Goal: Information Seeking & Learning: Learn about a topic

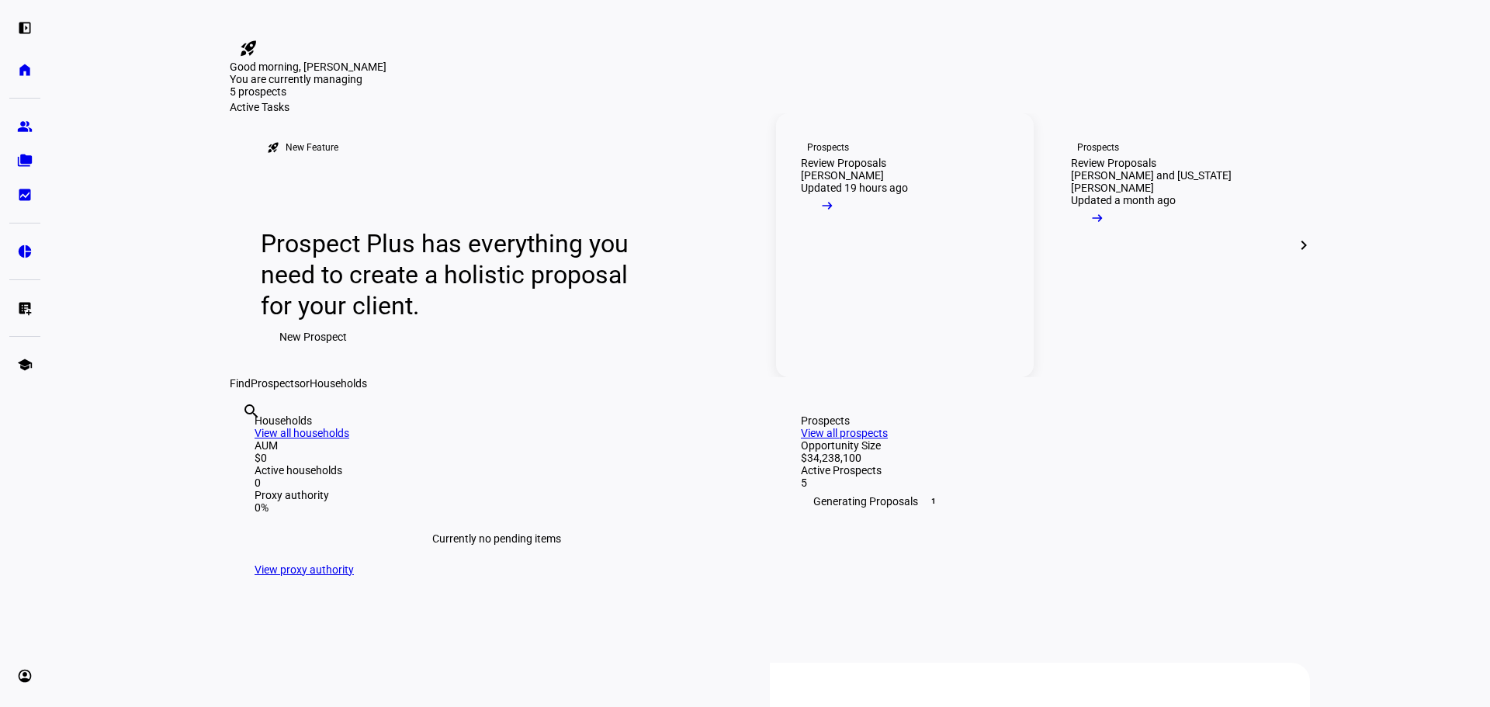
click at [886, 169] on div "Review Proposals" at bounding box center [843, 163] width 85 height 12
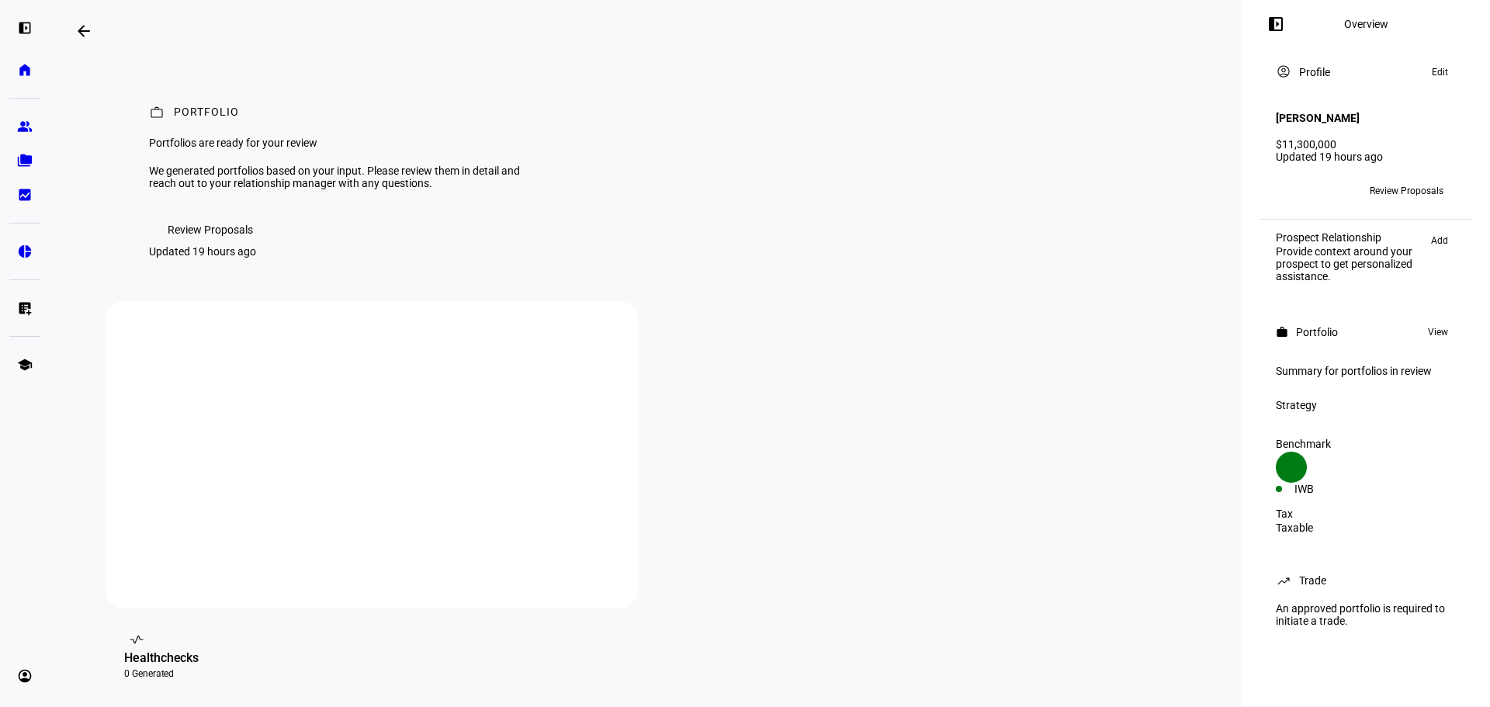
click at [1380, 182] on span "Review Proposals" at bounding box center [1406, 190] width 74 height 25
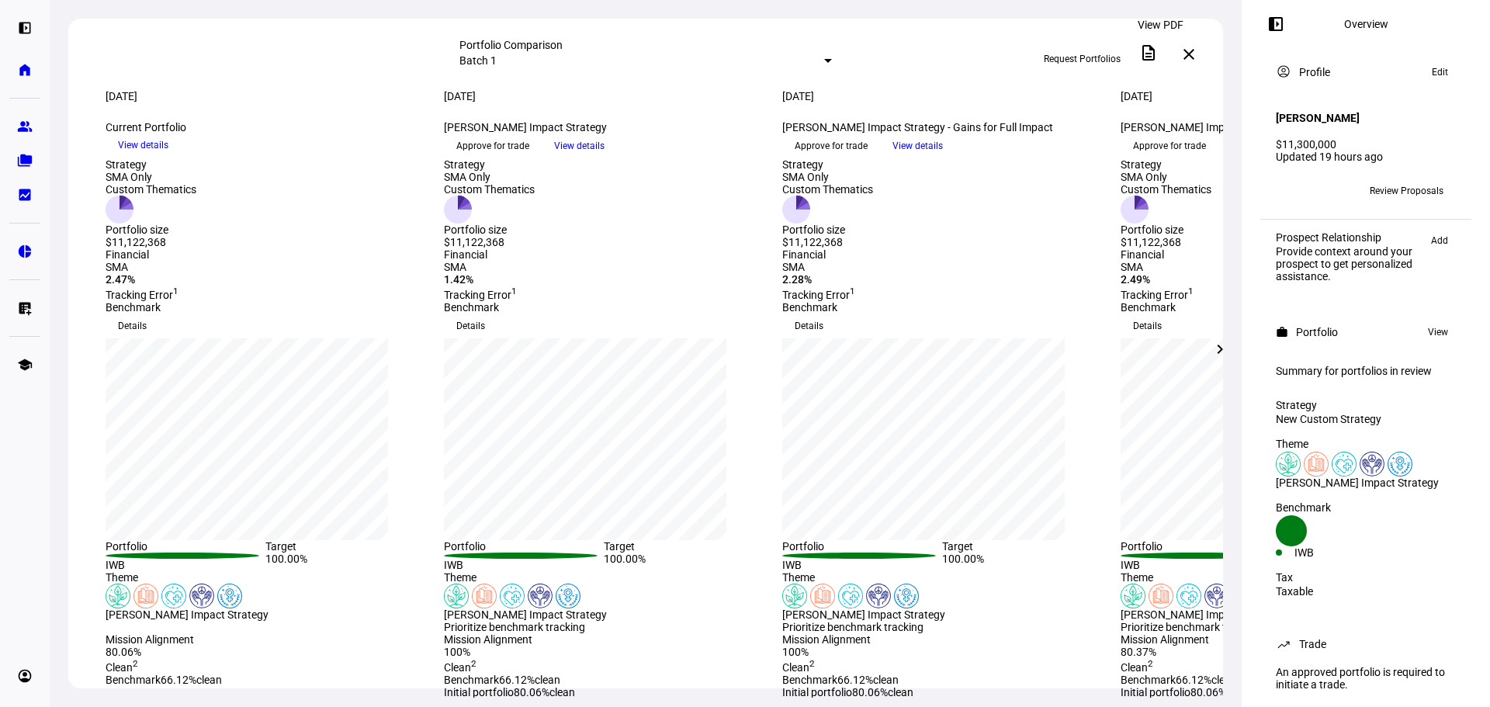
click at [1152, 60] on span at bounding box center [1148, 52] width 37 height 37
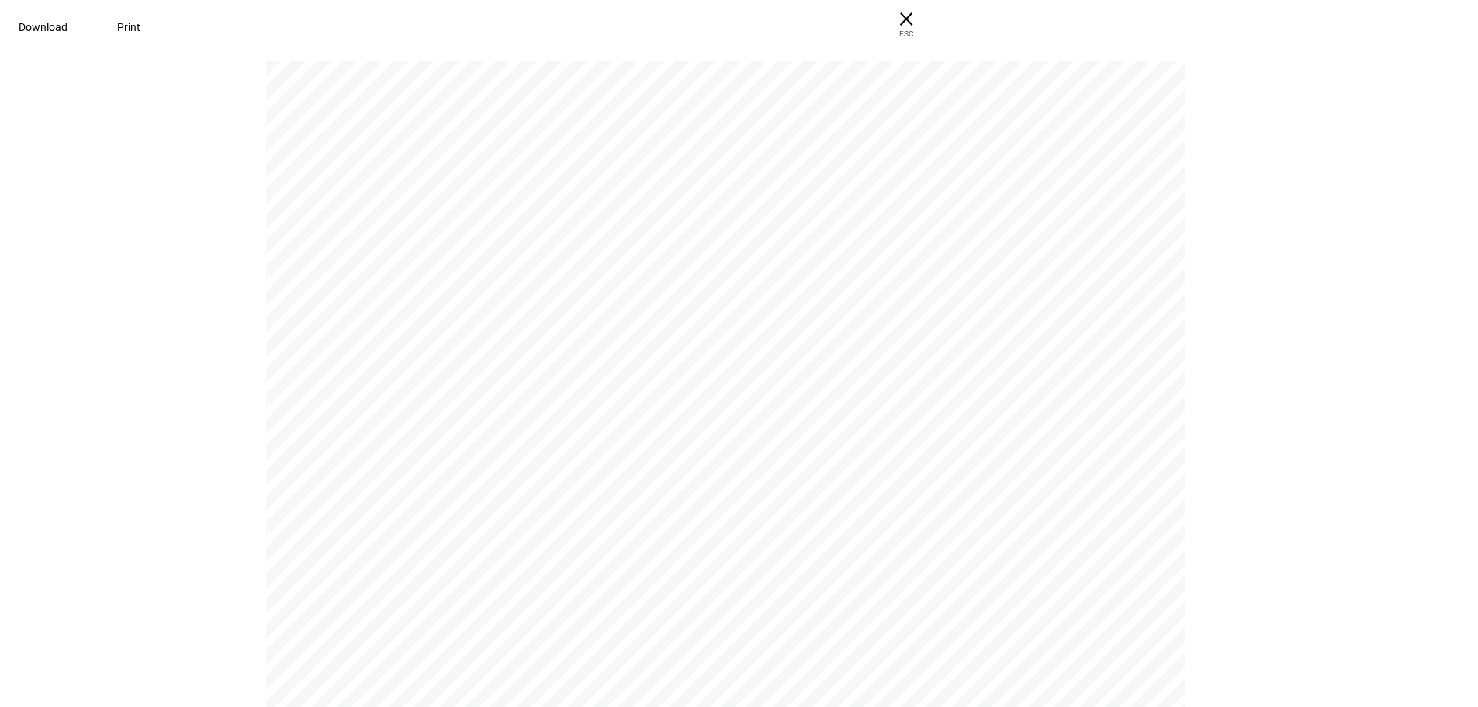
click at [67, 32] on span "Download" at bounding box center [43, 27] width 49 height 12
click at [931, 12] on span "× ESC" at bounding box center [906, 25] width 50 height 50
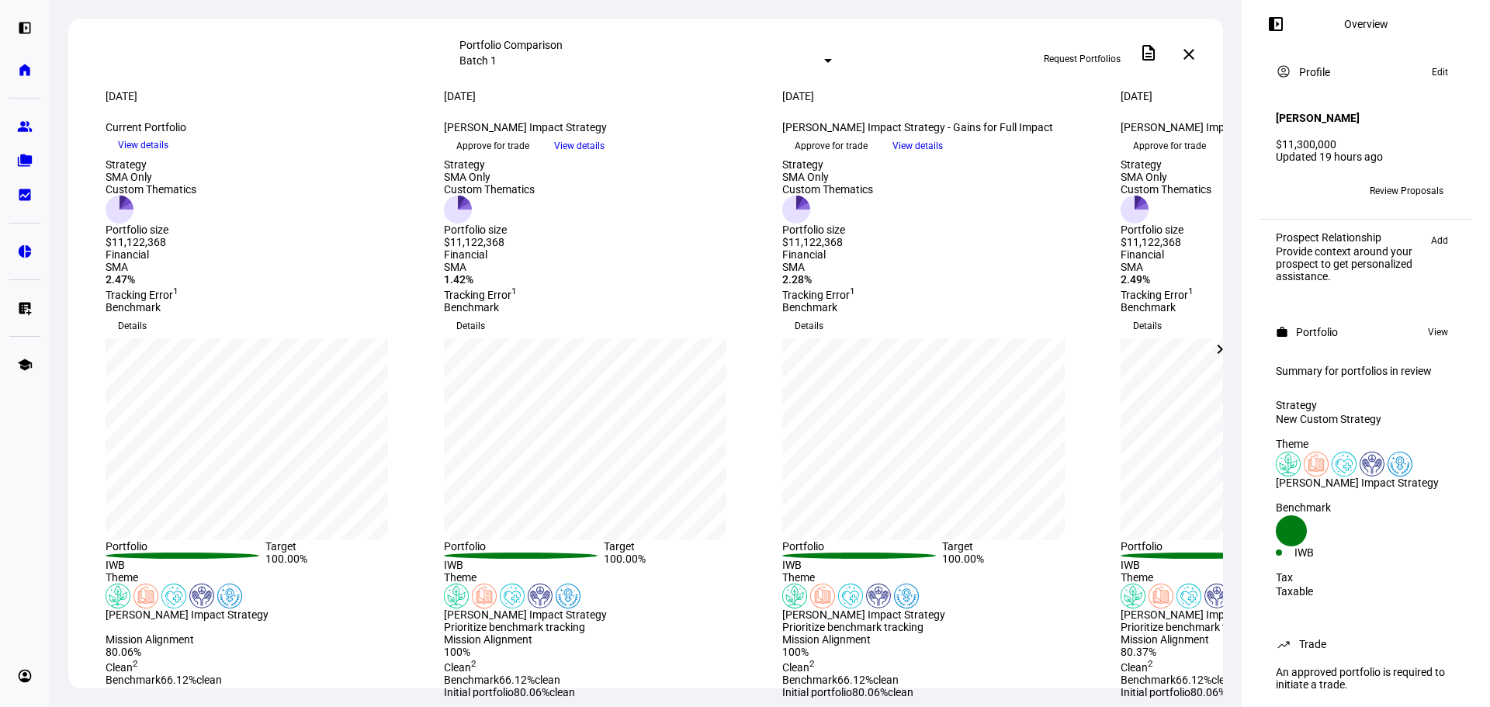
click at [1275, 19] on mat-icon "left_panel_open" at bounding box center [1275, 24] width 19 height 19
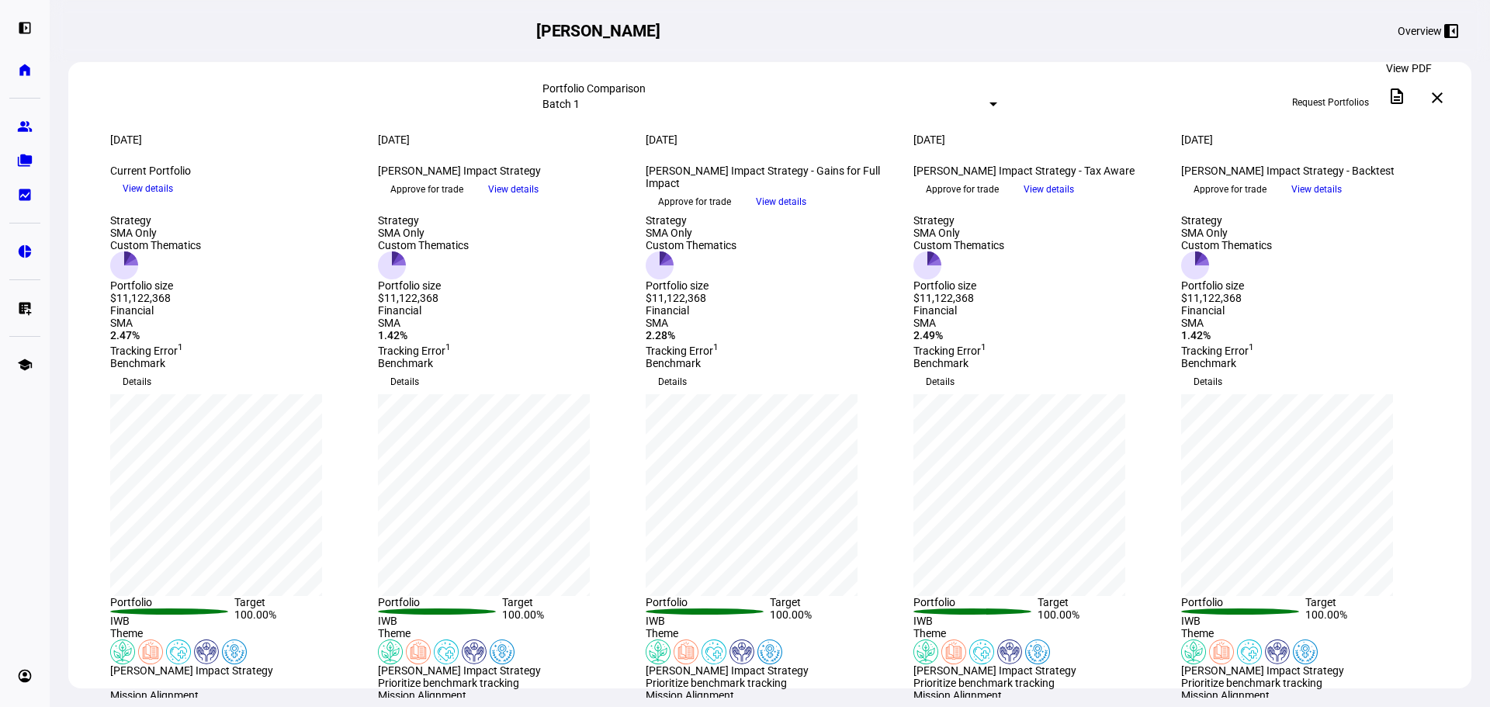
click at [1395, 99] on span at bounding box center [1396, 96] width 37 height 37
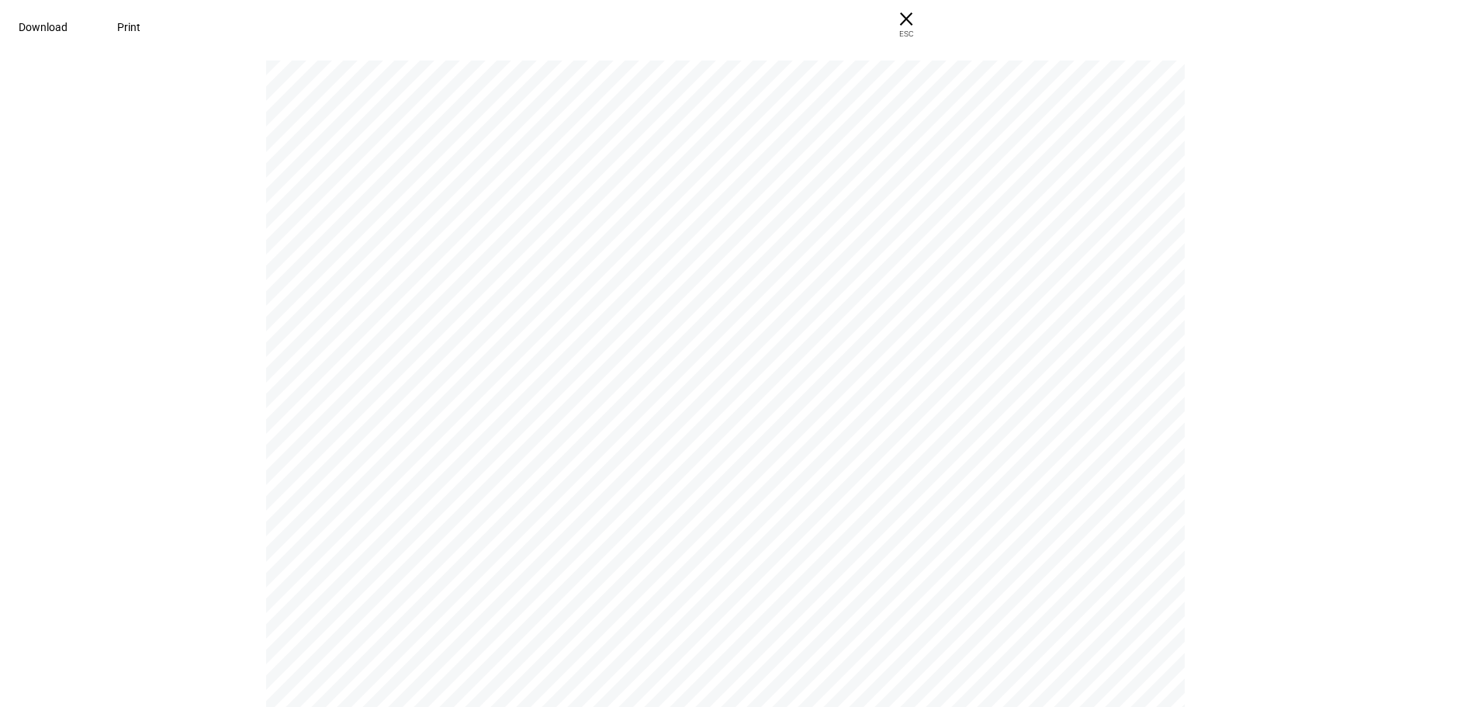
click at [159, 33] on span at bounding box center [129, 27] width 61 height 37
click at [931, 45] on span "× ESC" at bounding box center [906, 25] width 50 height 50
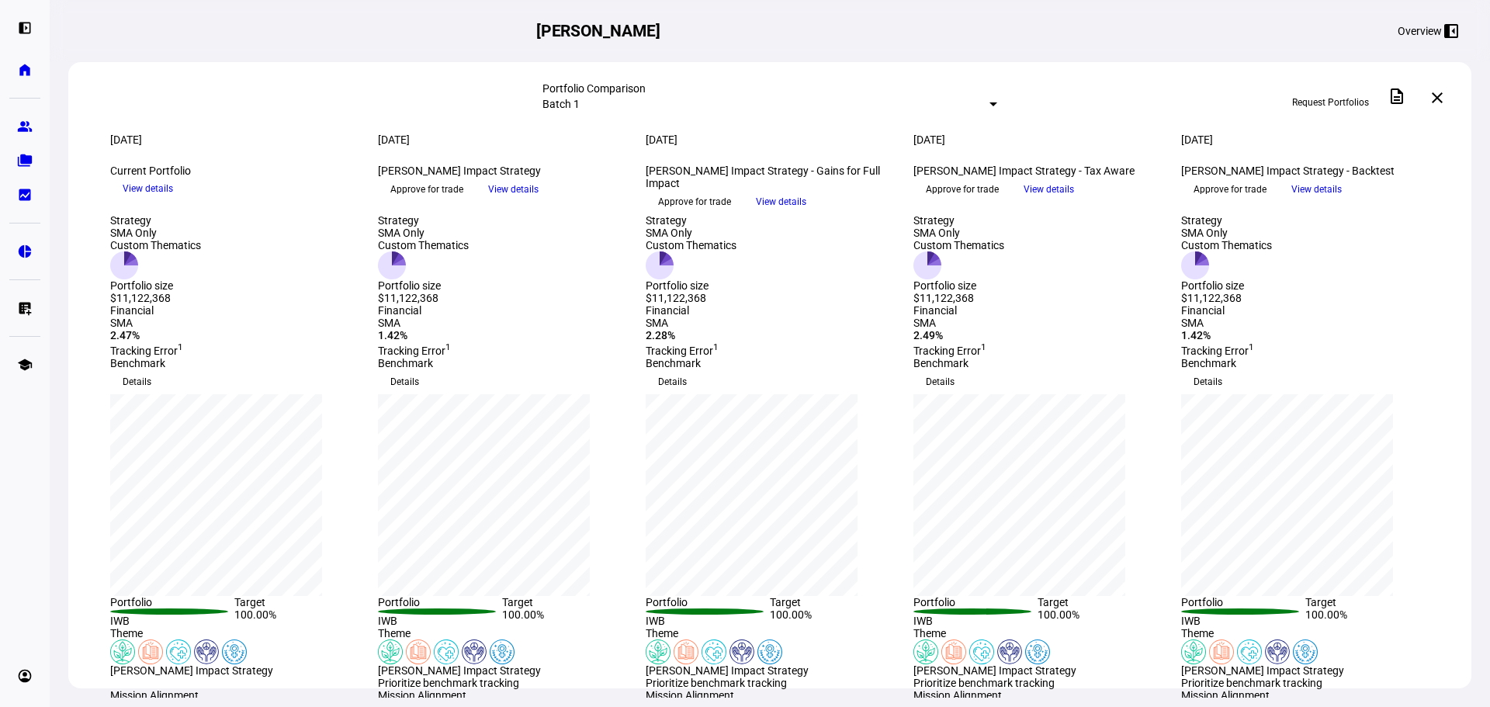
click at [1074, 201] on span "View details" at bounding box center [1048, 189] width 50 height 23
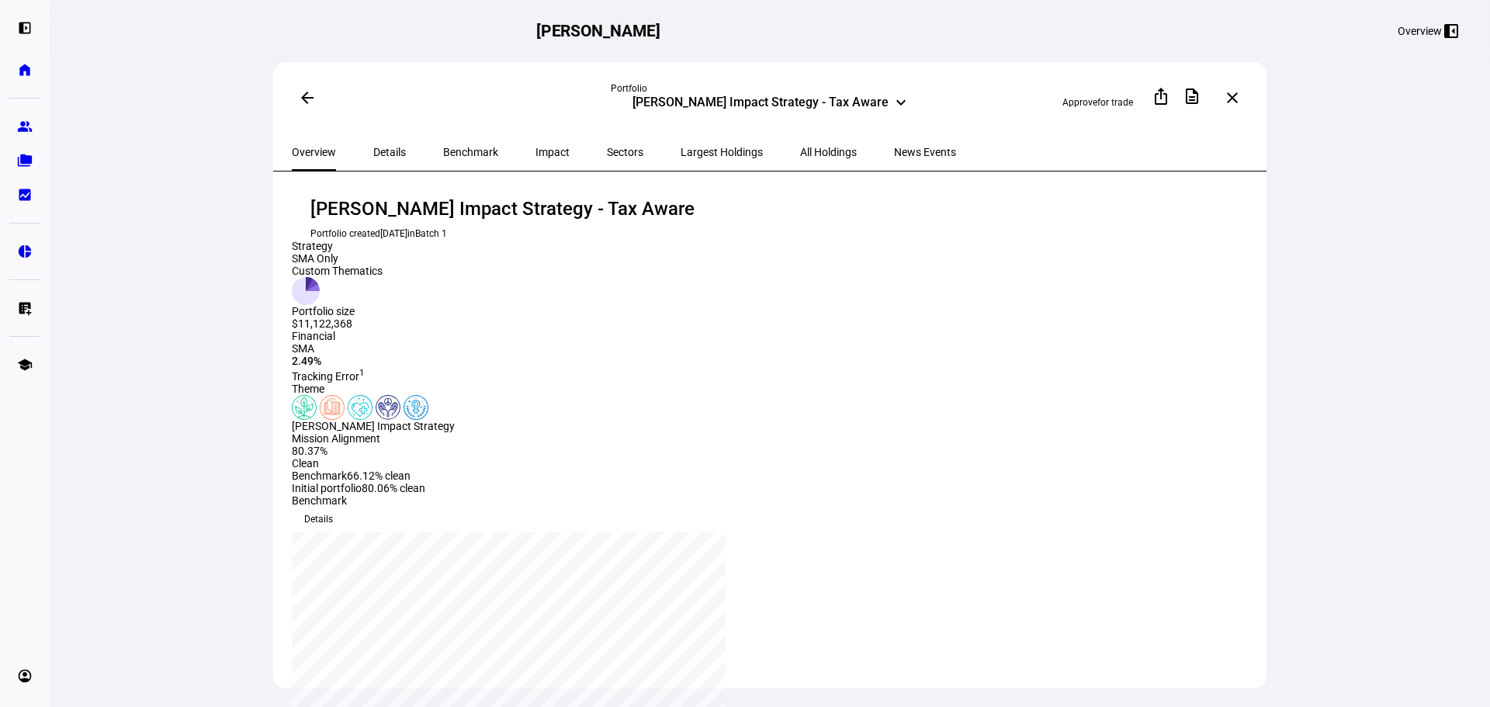
click at [401, 156] on div "Details" at bounding box center [390, 151] width 70 height 37
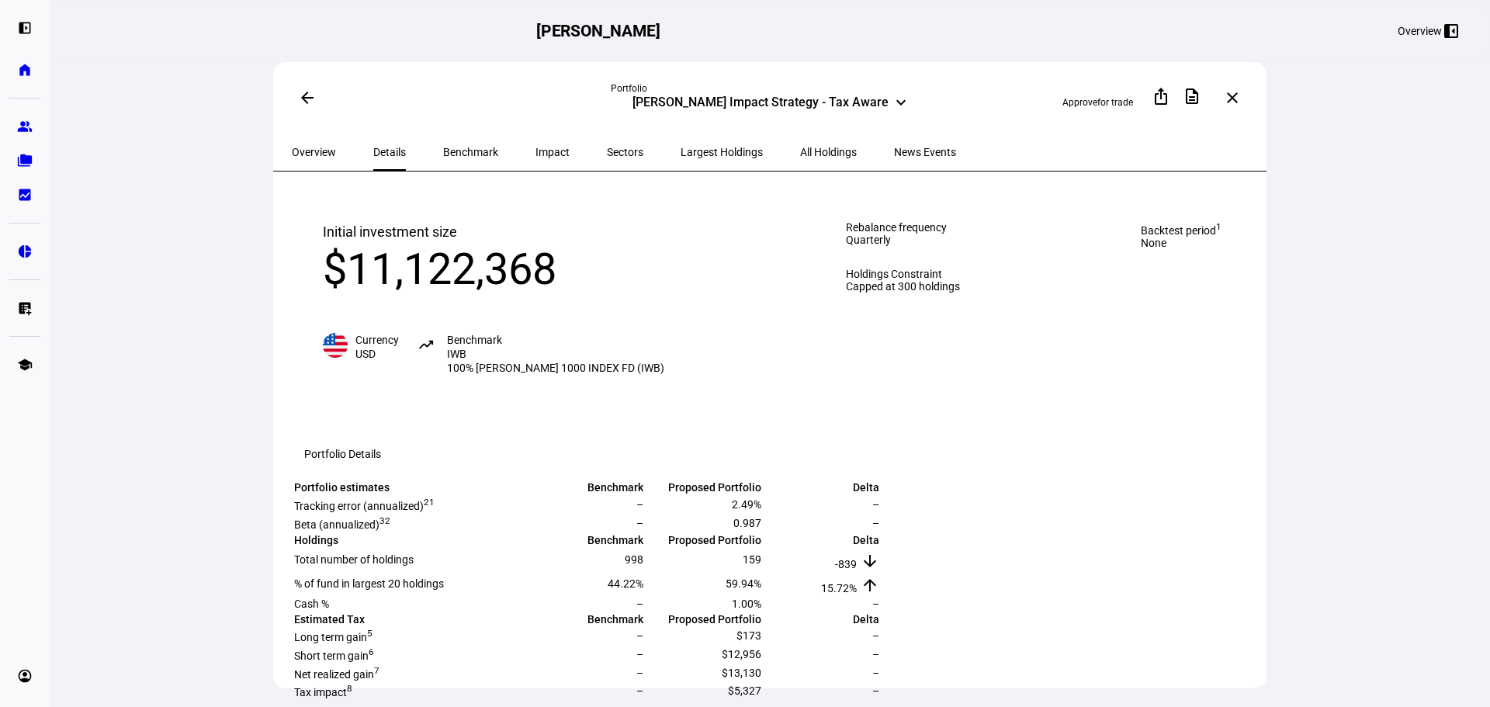
click at [528, 125] on div "arrow_back Portfolio [PERSON_NAME] Impact Strategy - Tax Aware keyboard_arrow_d…" at bounding box center [769, 97] width 993 height 71
click at [535, 147] on span "Impact" at bounding box center [552, 152] width 34 height 11
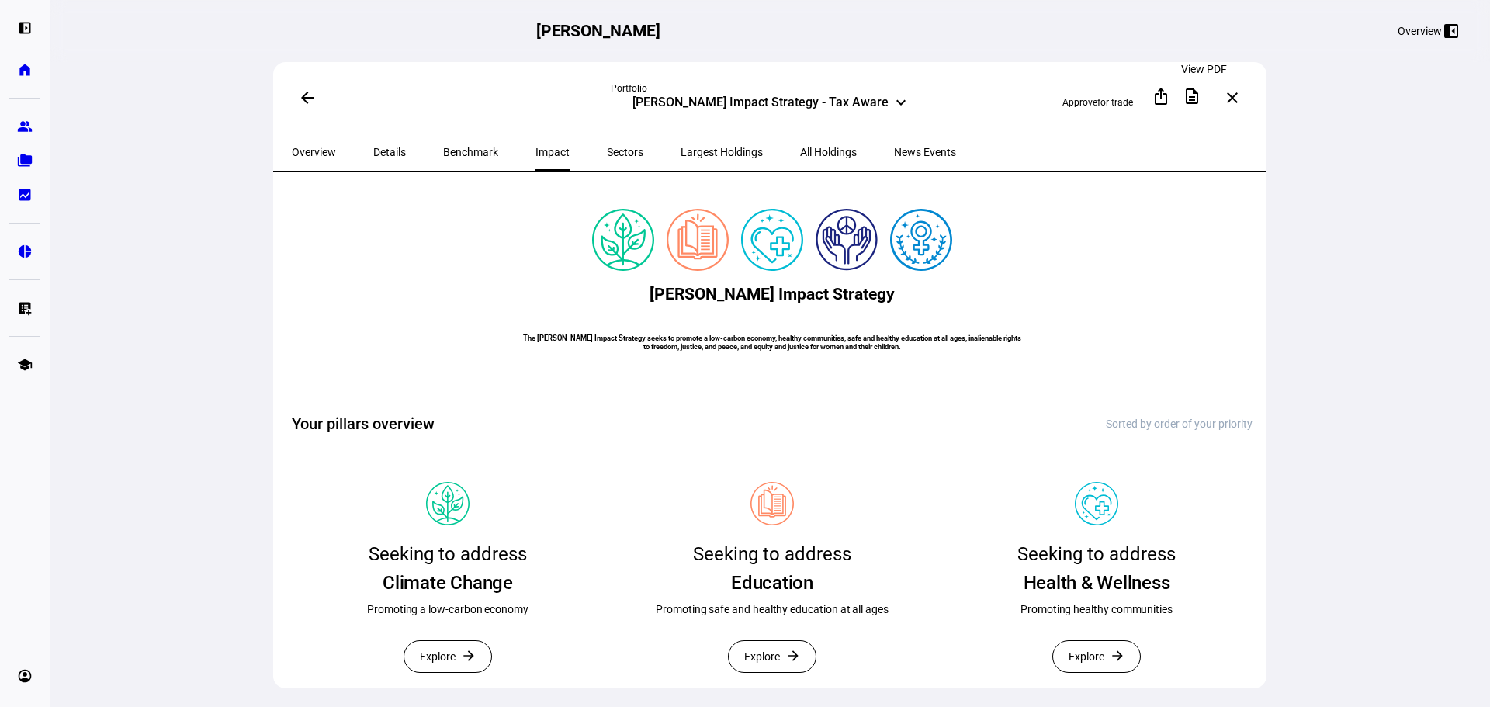
click at [1189, 101] on span at bounding box center [1191, 96] width 37 height 37
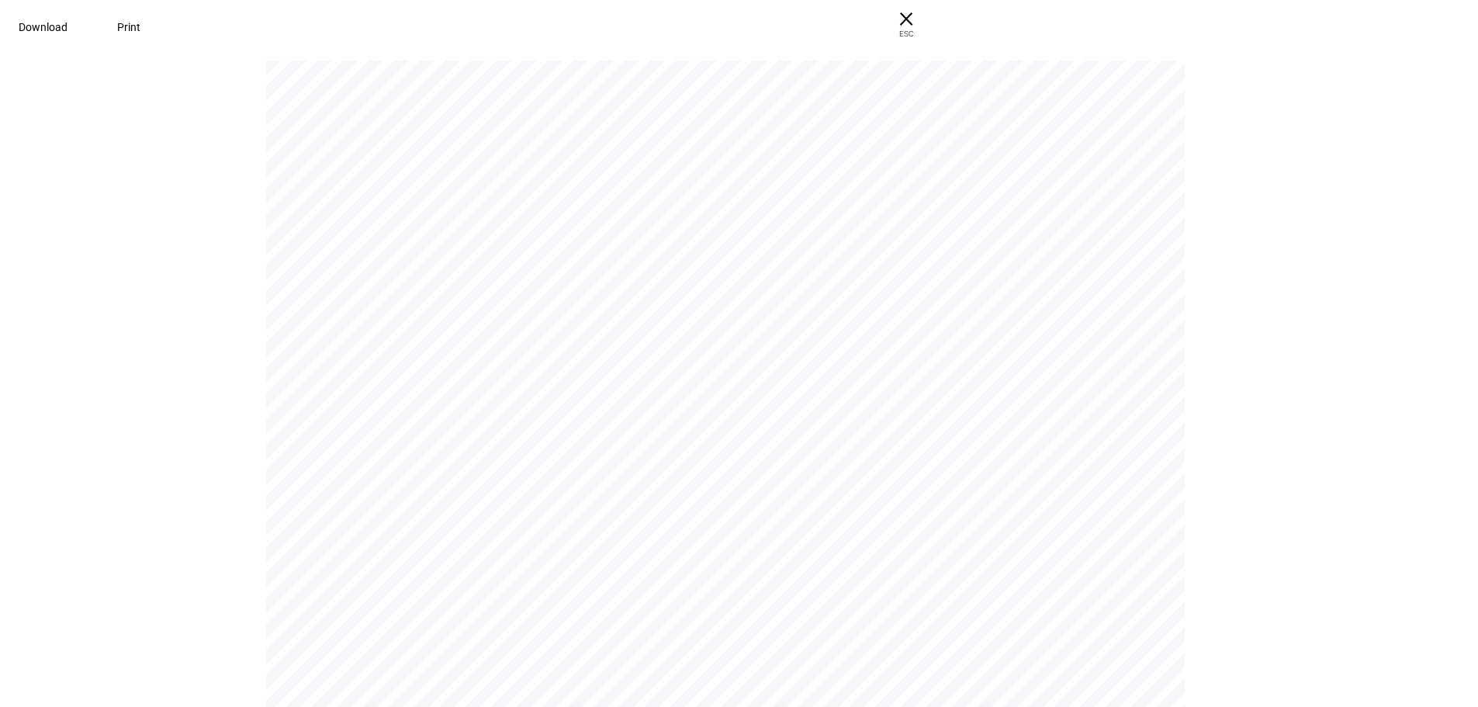
click at [67, 22] on span "Download" at bounding box center [43, 27] width 49 height 12
click at [931, 25] on span "ESC" at bounding box center [906, 28] width 50 height 22
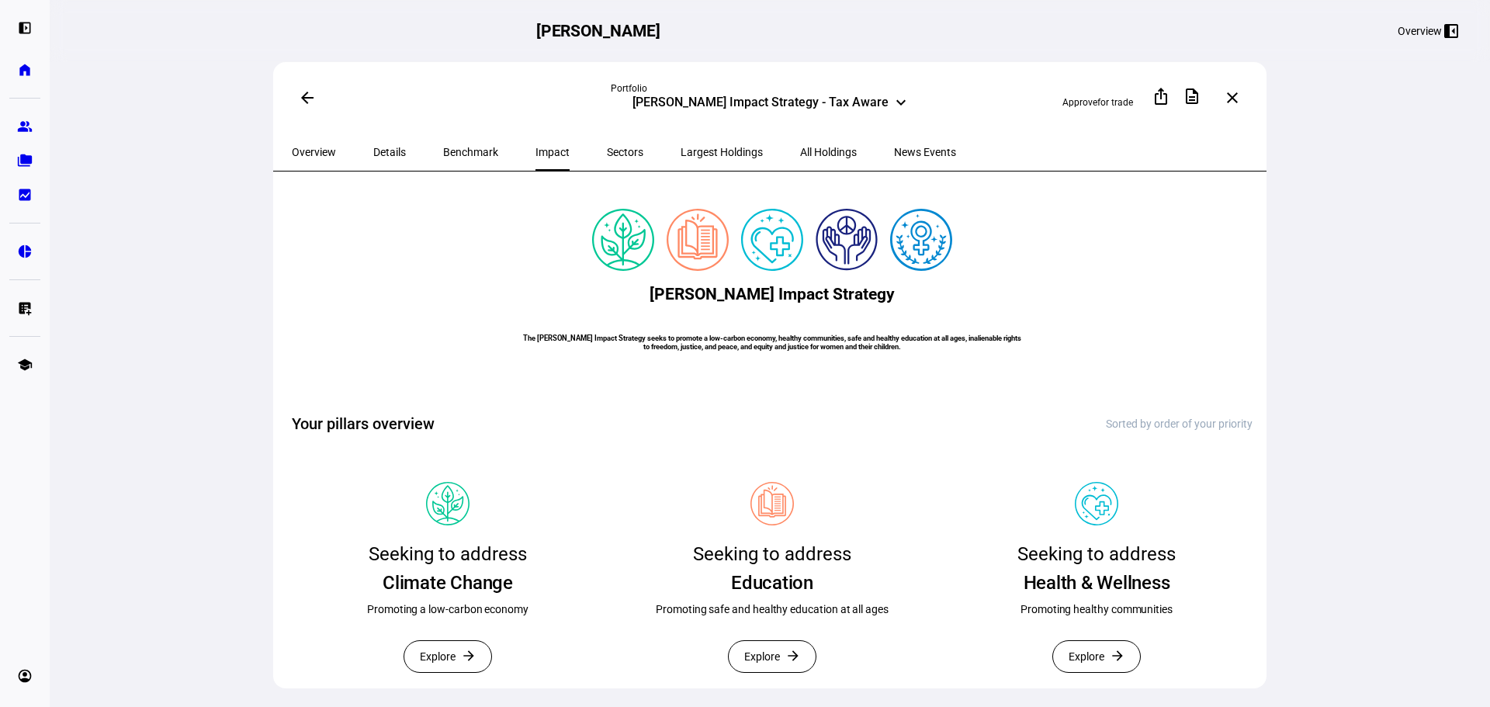
click at [303, 138] on span "Overview" at bounding box center [314, 151] width 44 height 37
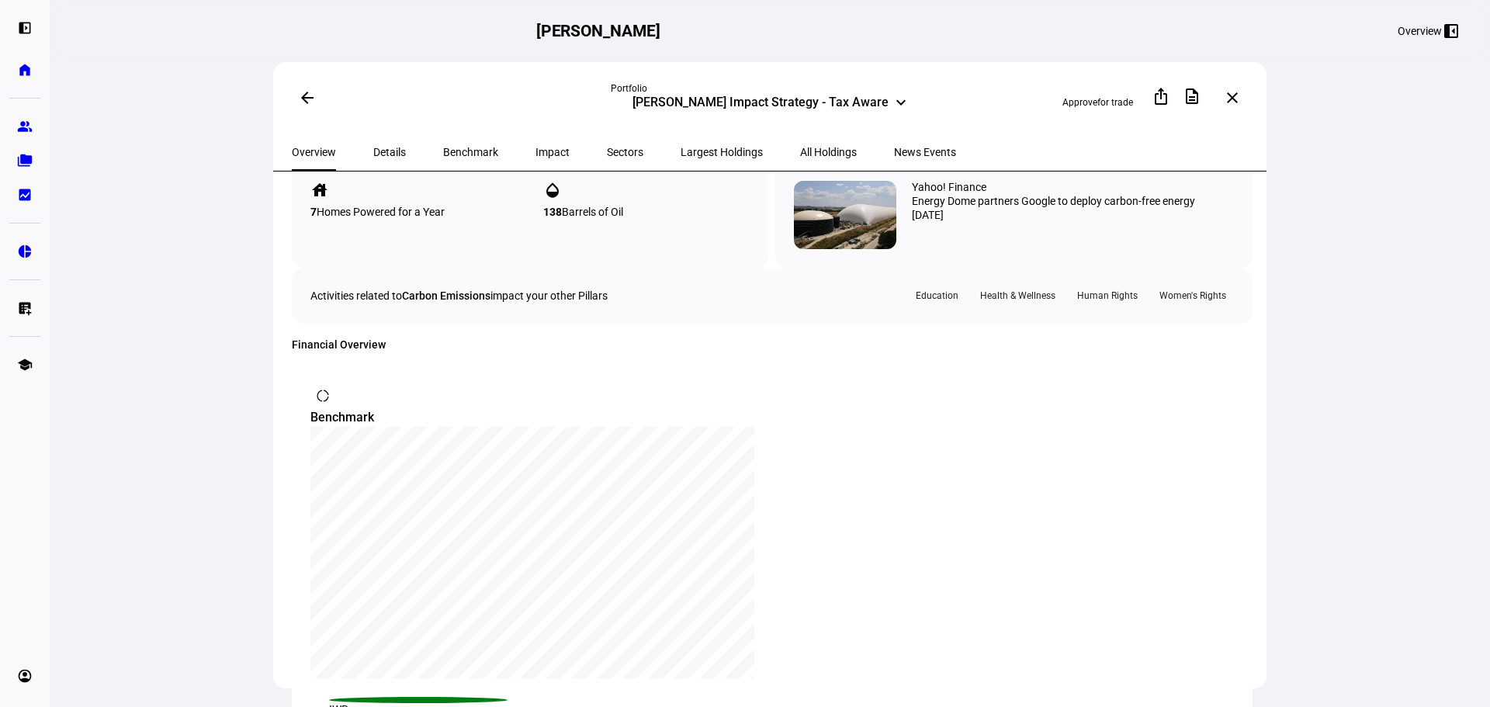
scroll to position [517, 0]
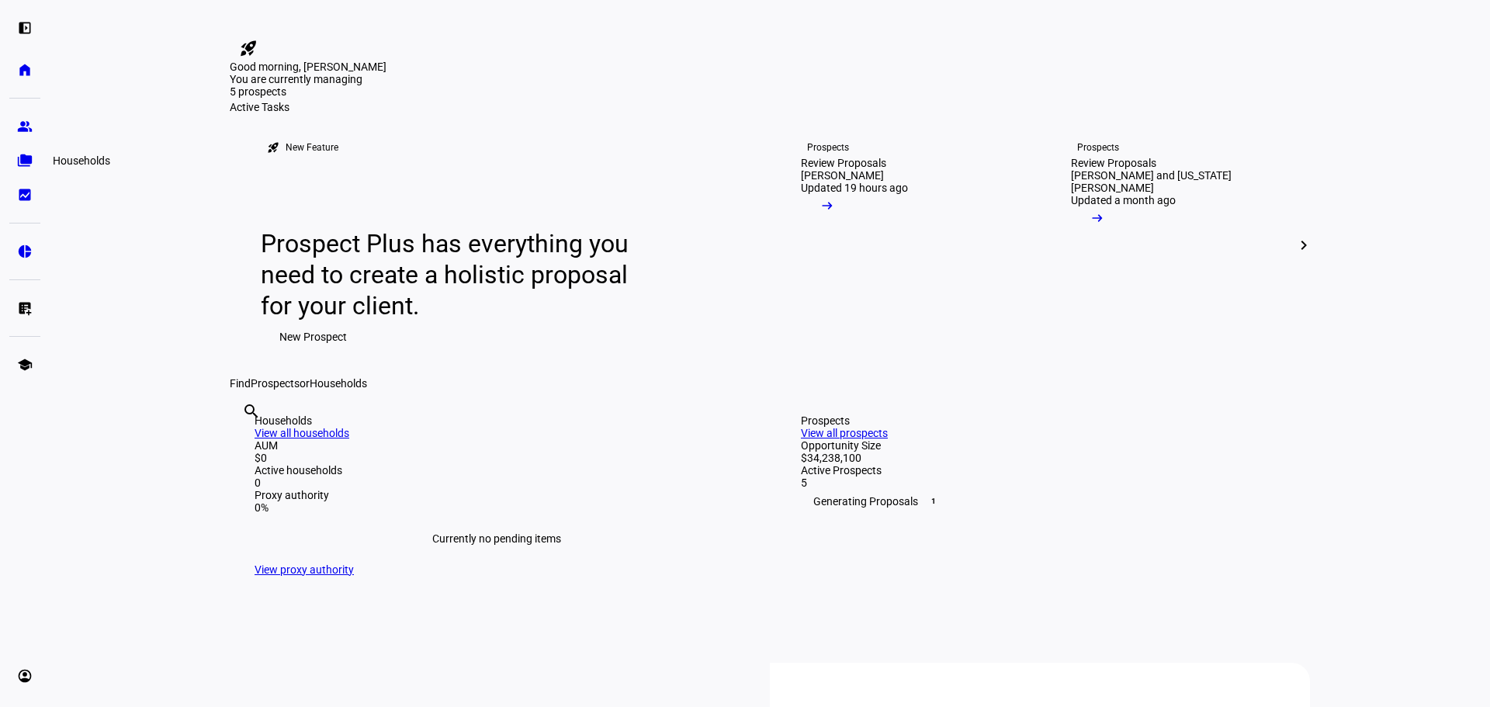
click at [25, 159] on eth-mat-symbol "folder_copy" at bounding box center [25, 161] width 16 height 16
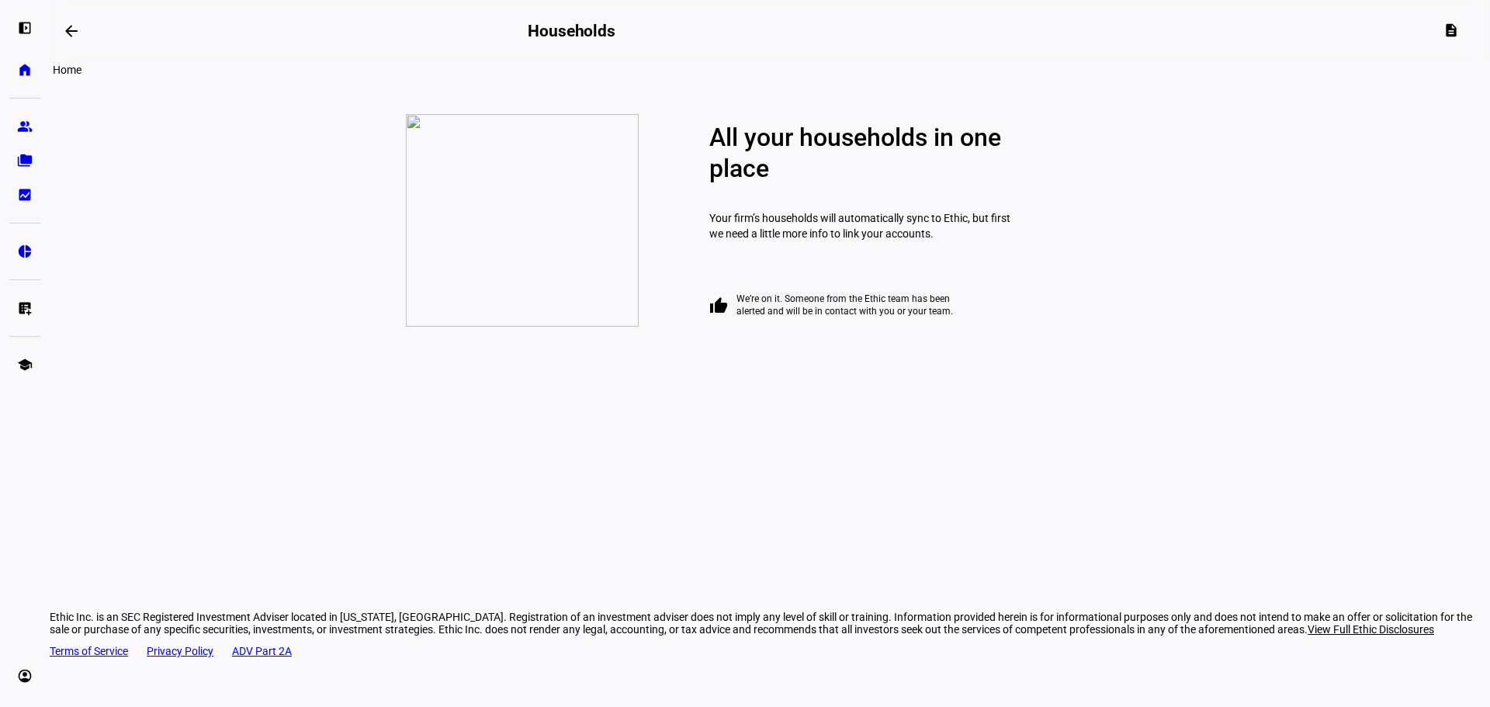
click at [19, 74] on eth-mat-symbol "home" at bounding box center [25, 70] width 16 height 16
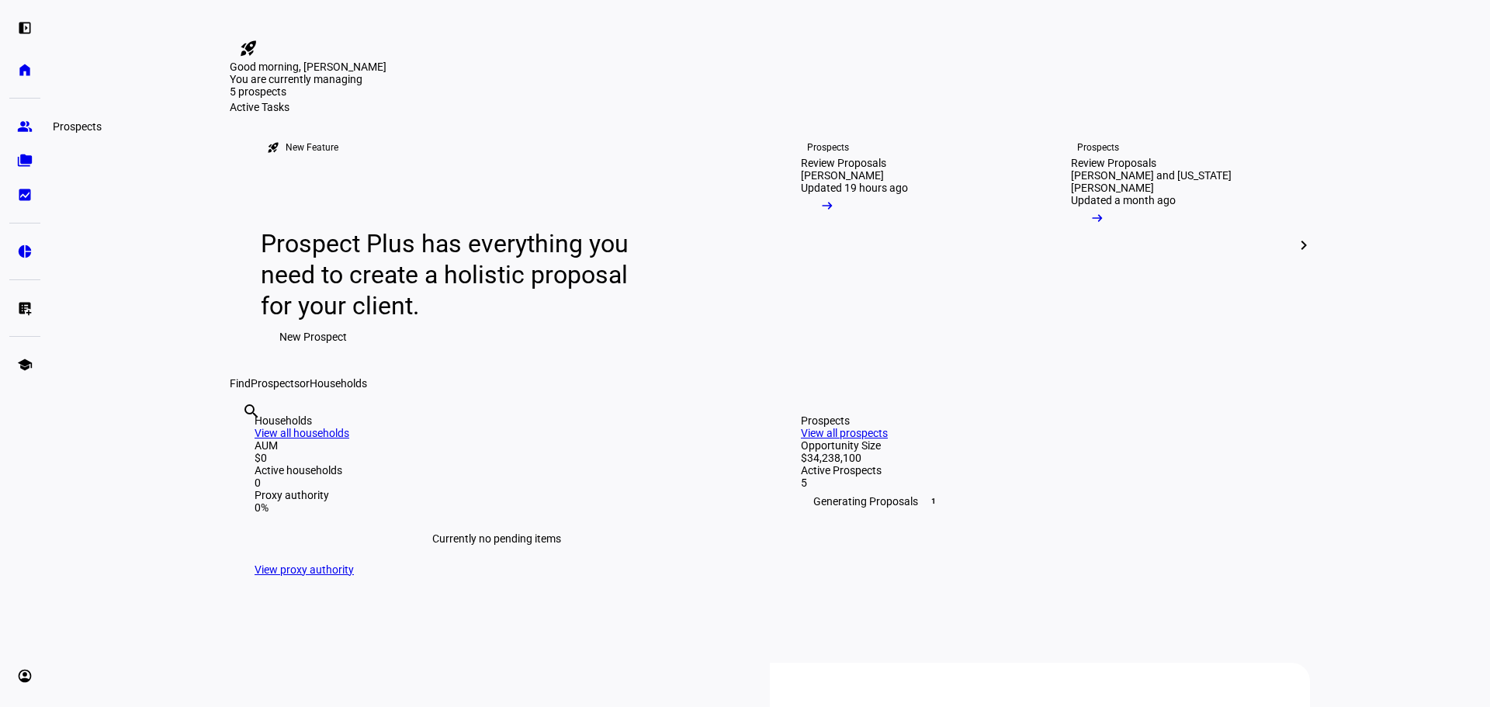
click at [29, 122] on eth-mat-symbol "group" at bounding box center [25, 127] width 16 height 16
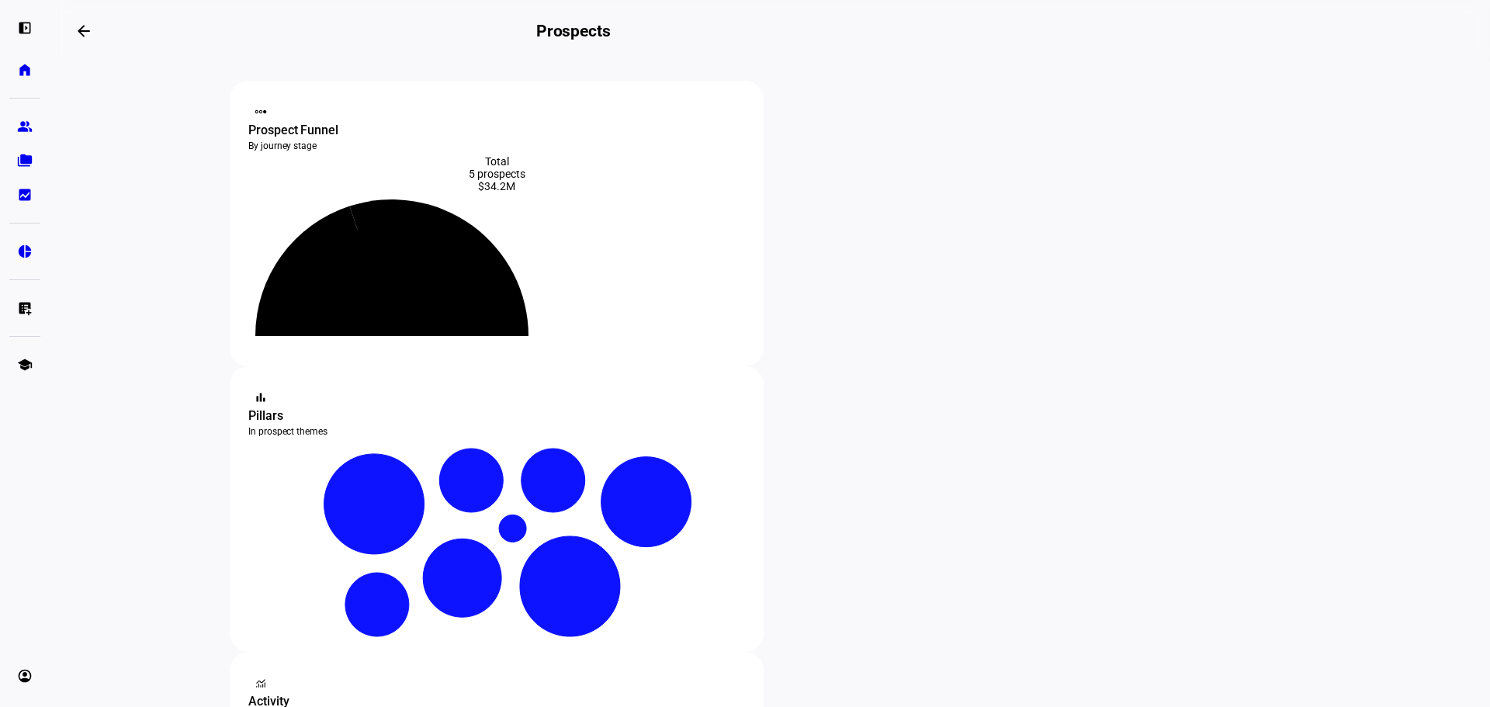
drag, startPoint x: 102, startPoint y: 438, endPoint x: 293, endPoint y: 243, distance: 272.7
click at [128, 391] on eth-layout-page-content "steppers contact_support Prospect Funnel By journey stage What's this data? Tot…" at bounding box center [770, 384] width 1440 height 645
